Goal: Use online tool/utility: Utilize a website feature to perform a specific function

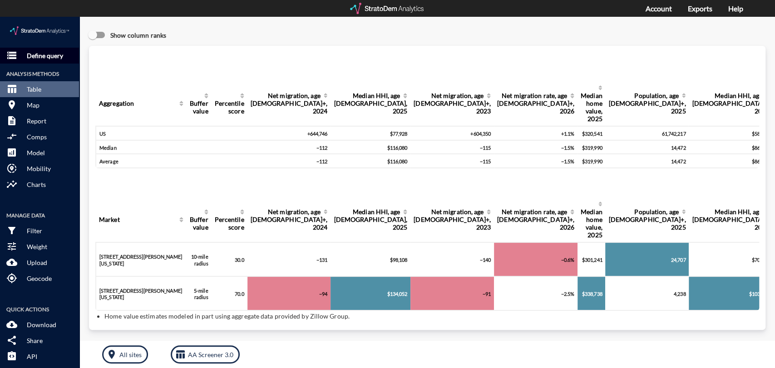
click p "Define query"
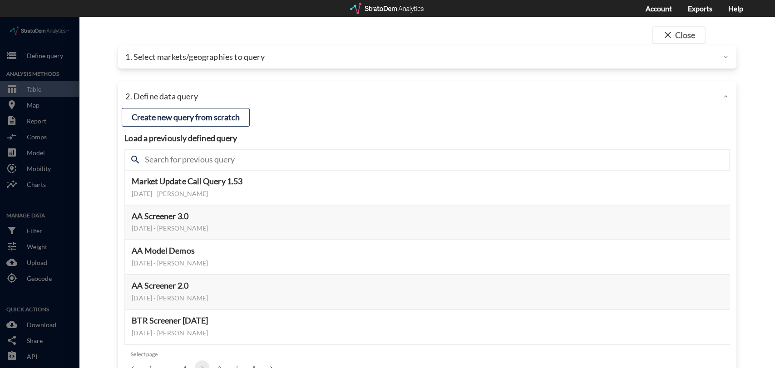
click div "close Close 1. Select markets/geographies to query Select which rows will appea…"
click div "1. Select markets/geographies to query"
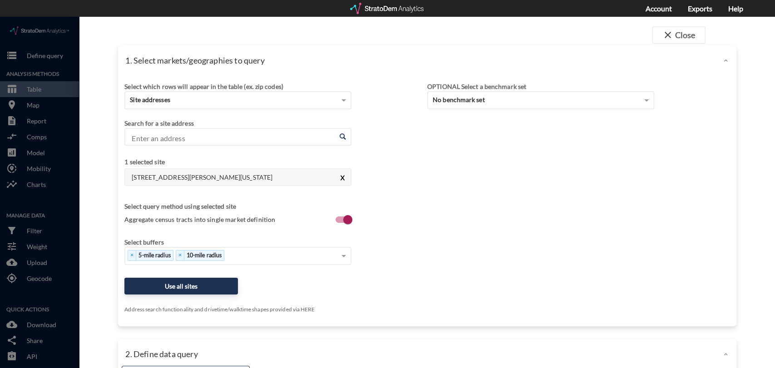
click button "X"
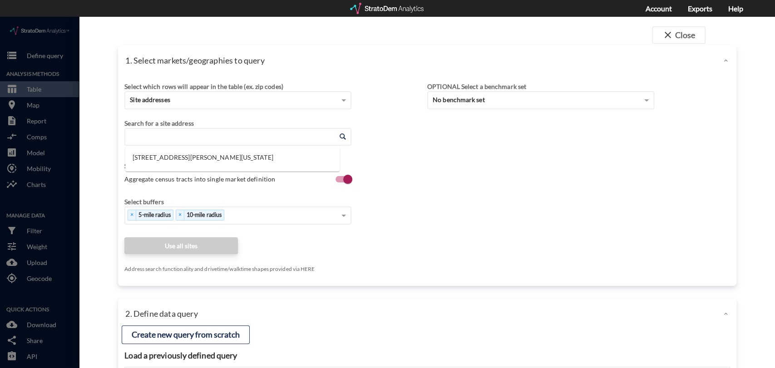
click input "Enter an address"
paste input "[STREET_ADDRESS][PERSON_NAME]"
click li "[STREET_ADDRESS][PERSON_NAME][US_STATE]"
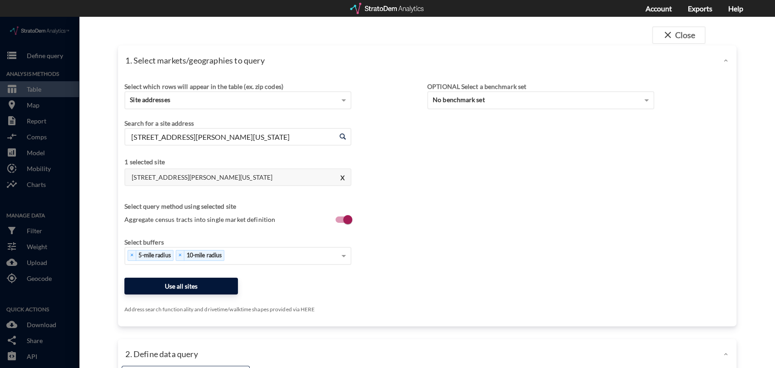
type input "[STREET_ADDRESS][PERSON_NAME][US_STATE]"
click button "Use all sites"
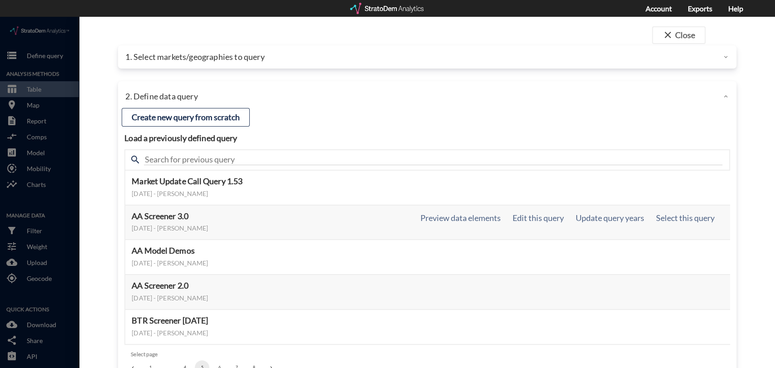
click div "AA Screener 3.0 [DATE] - [PERSON_NAME] Preview data elements Edit this query Up…"
click button "Select this query"
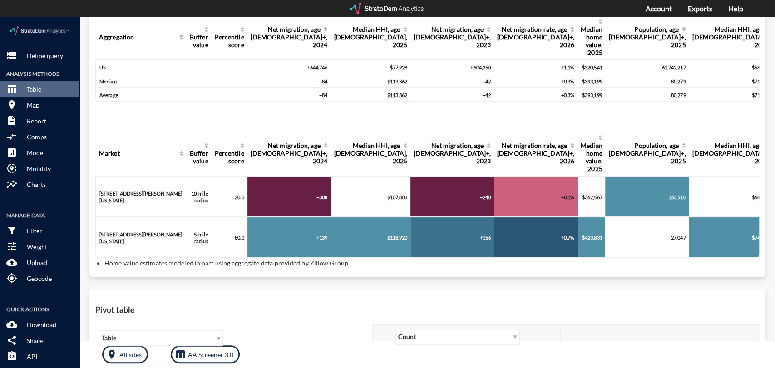
scroll to position [66, 0]
